Goal: Task Accomplishment & Management: Use online tool/utility

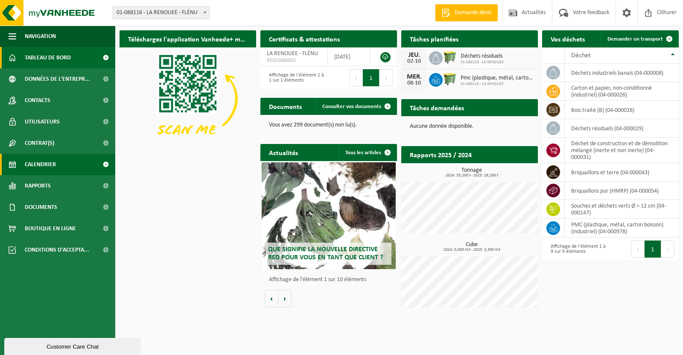
click at [58, 163] on link "Calendrier" at bounding box center [57, 164] width 115 height 21
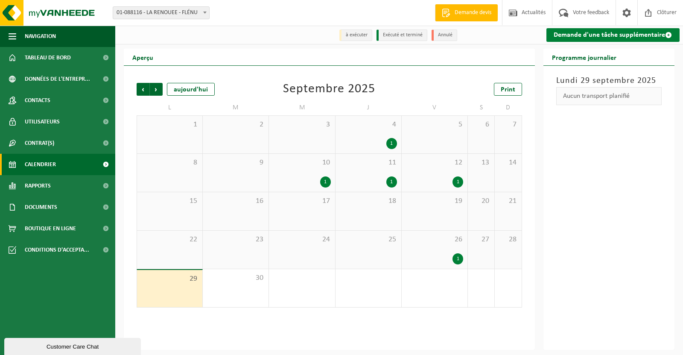
click at [633, 32] on link "Demande d'une tâche supplémentaire" at bounding box center [613, 35] width 134 height 14
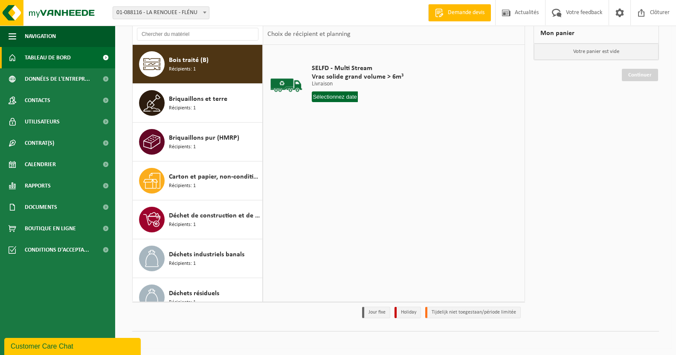
click at [43, 54] on span "Tableau de bord" at bounding box center [48, 57] width 46 height 21
